Goal: Information Seeking & Learning: Learn about a topic

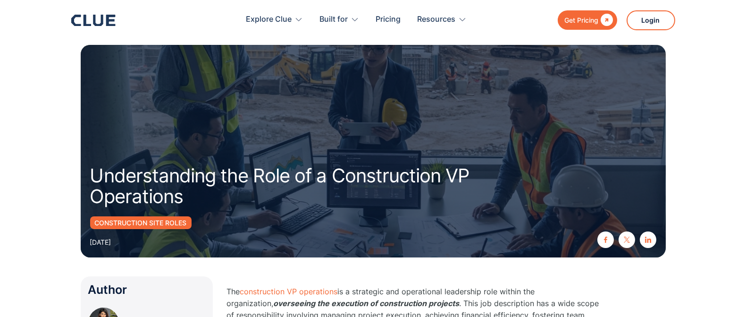
click at [85, 17] on icon at bounding box center [87, 20] width 8 height 11
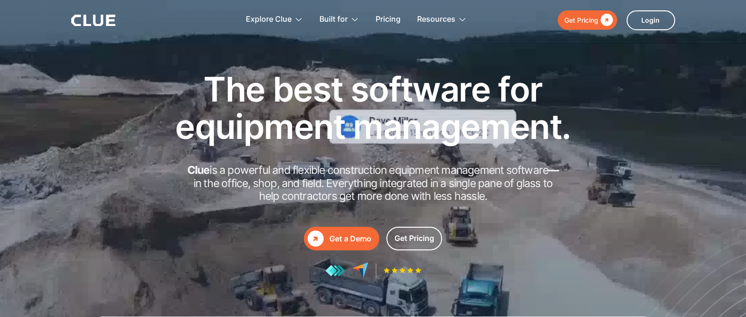
drag, startPoint x: 215, startPoint y: 93, endPoint x: 479, endPoint y: 201, distance: 285.6
click at [479, 201] on div "The best software for equipment management. Clue is a powerful and flexible con…" at bounding box center [373, 174] width 425 height 208
copy div "The best software for equipment management. Clue is a powerful and flexible con…"
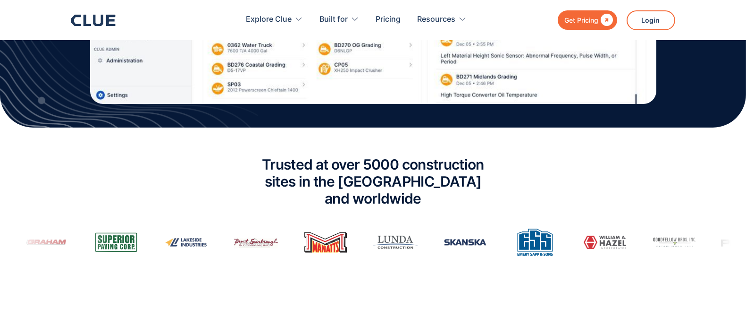
scroll to position [771, 0]
